Goal: Obtain resource: Obtain resource

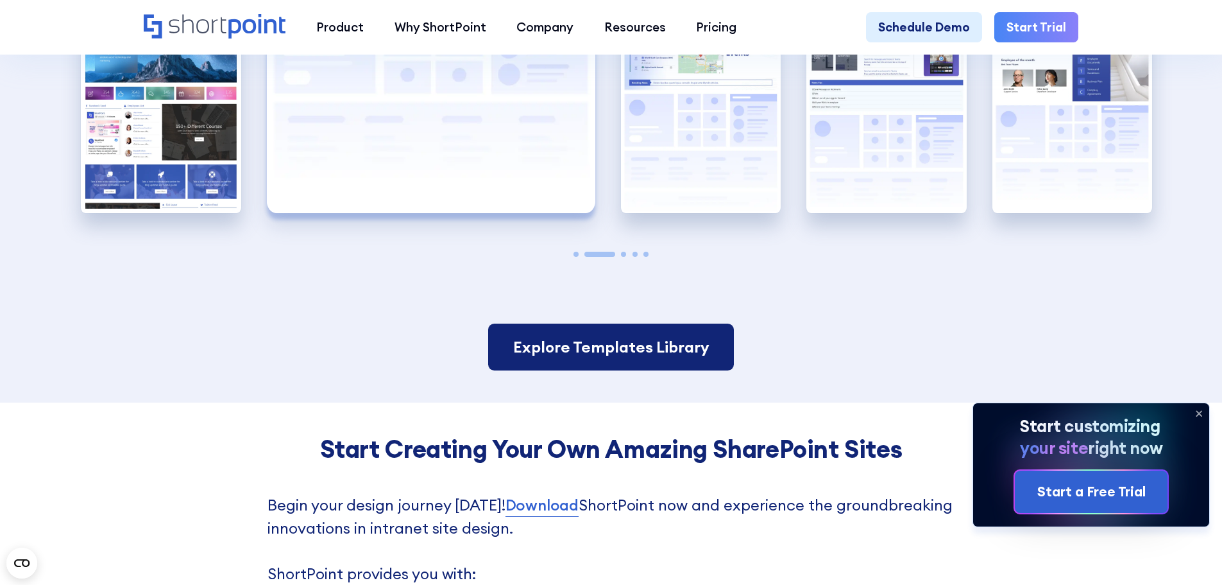
click at [653, 371] on link "Explore Templates Library" at bounding box center [610, 346] width 245 height 47
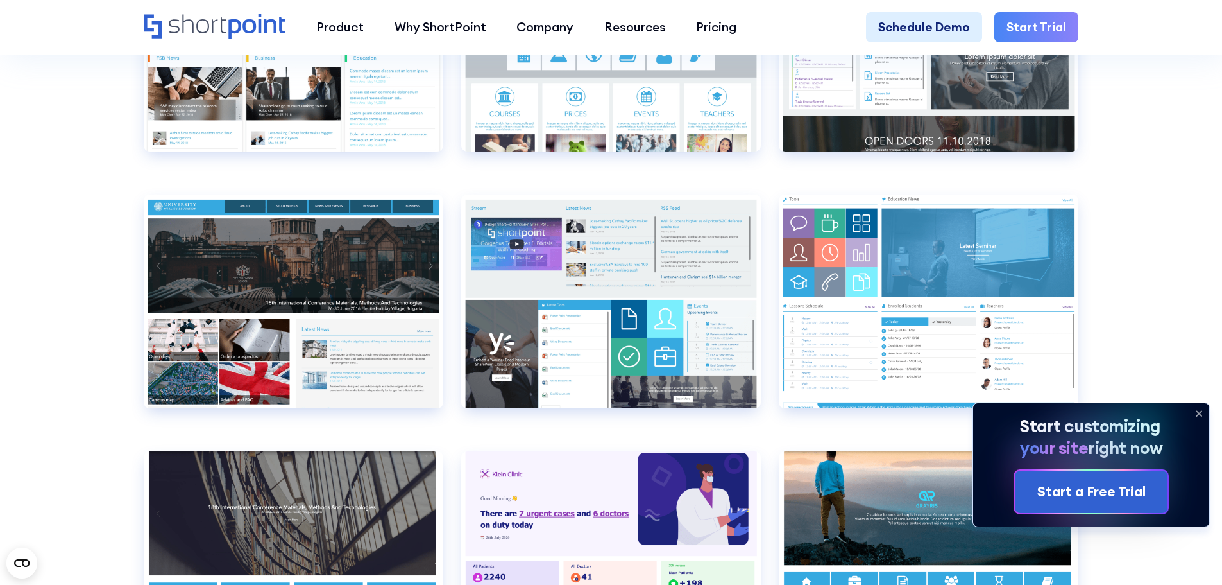
scroll to position [6096, 0]
